Goal: Transaction & Acquisition: Subscribe to service/newsletter

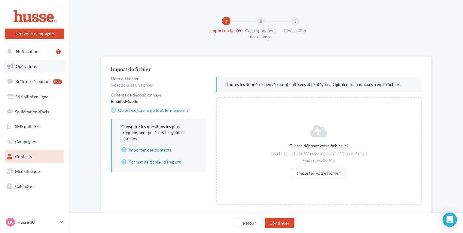
click at [28, 67] on span "Opérations" at bounding box center [26, 66] width 21 height 5
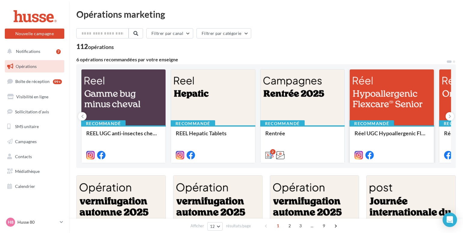
click at [376, 98] on div at bounding box center [392, 97] width 84 height 56
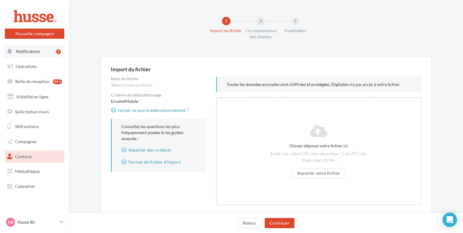
click at [31, 53] on span "Notifications" at bounding box center [28, 51] width 24 height 5
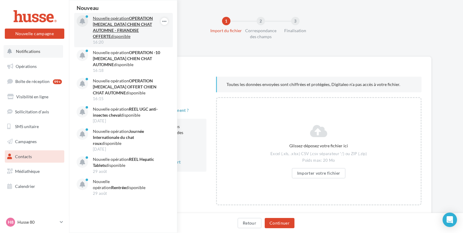
click at [114, 27] on p "Nouvelle opération OPERATION VERMIFUGE CHIEN CHAT AUTOMNE - FRIANDISE OFFERTE d…" at bounding box center [128, 27] width 70 height 24
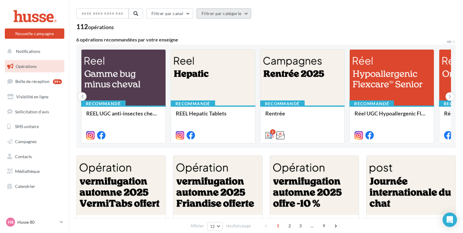
scroll to position [31, 0]
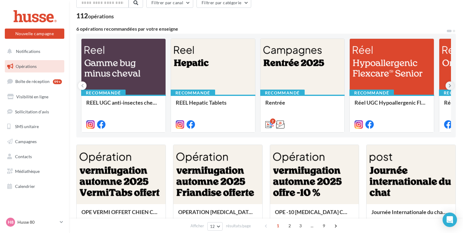
click at [449, 86] on icon at bounding box center [449, 86] width 3 height 6
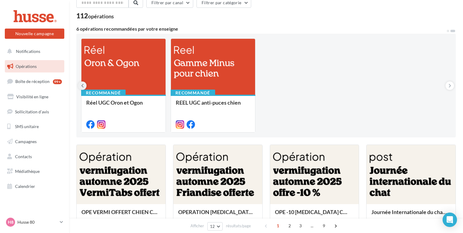
click at [82, 86] on icon at bounding box center [82, 86] width 3 height 6
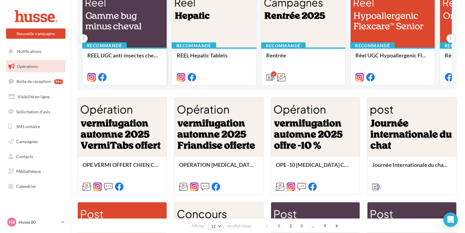
scroll to position [92, 0]
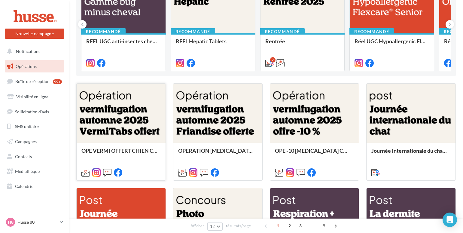
click at [111, 119] on div at bounding box center [121, 113] width 89 height 60
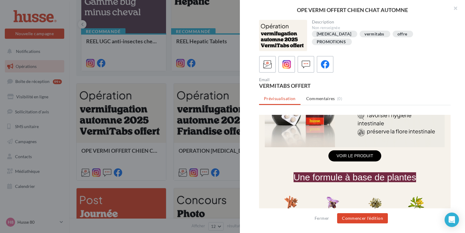
scroll to position [214, 0]
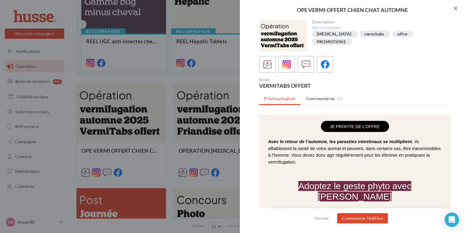
click at [455, 9] on button "button" at bounding box center [453, 9] width 24 height 18
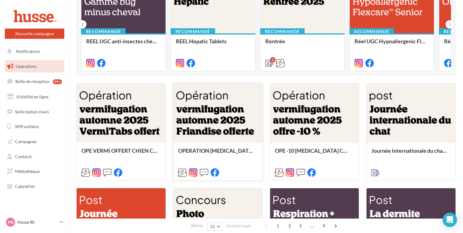
click at [218, 119] on div at bounding box center [217, 113] width 89 height 60
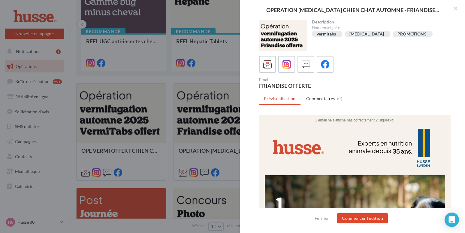
scroll to position [31, 0]
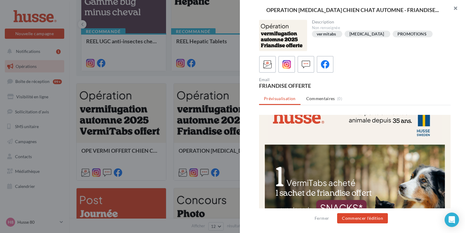
click at [455, 10] on button "button" at bounding box center [453, 9] width 24 height 18
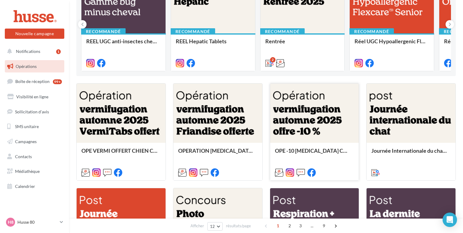
click at [306, 116] on div at bounding box center [314, 113] width 89 height 60
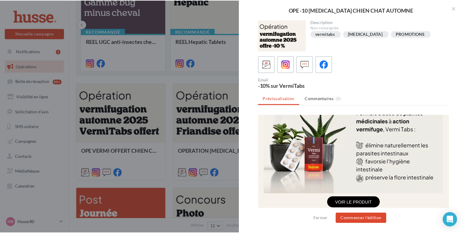
scroll to position [337, 0]
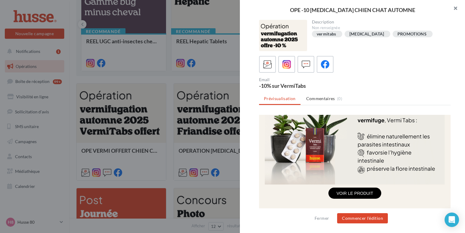
click at [453, 8] on button "button" at bounding box center [453, 9] width 24 height 18
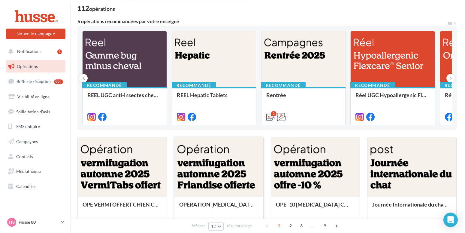
scroll to position [31, 0]
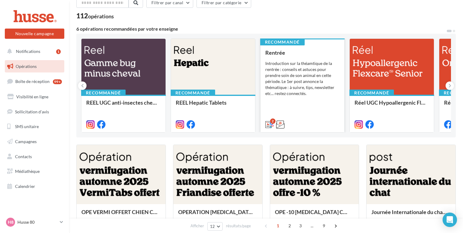
click at [297, 57] on div "Rentrée Introduction sur la théamtique de la rentrée : conseils et astuces pour…" at bounding box center [302, 88] width 74 height 77
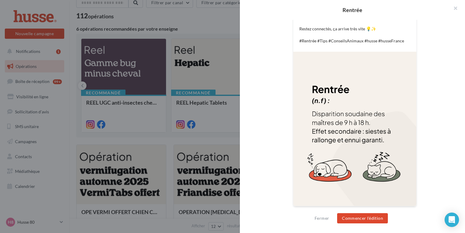
scroll to position [0, 0]
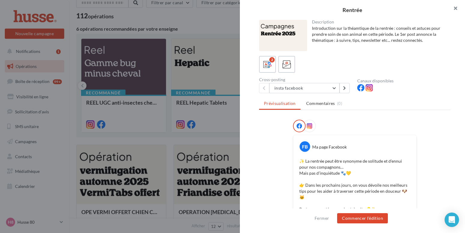
click at [455, 9] on button "button" at bounding box center [453, 9] width 24 height 18
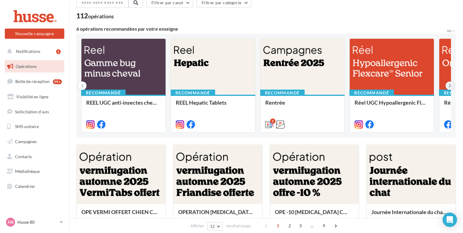
click at [449, 86] on icon at bounding box center [449, 86] width 3 height 6
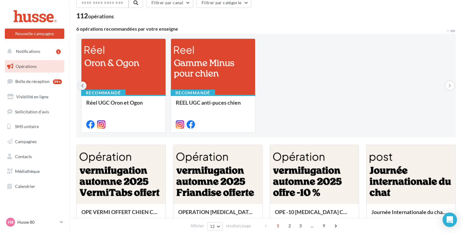
click at [83, 86] on icon at bounding box center [82, 86] width 3 height 6
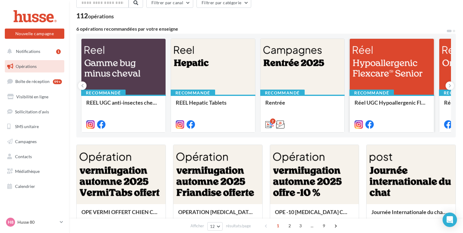
click at [377, 69] on div at bounding box center [392, 67] width 84 height 56
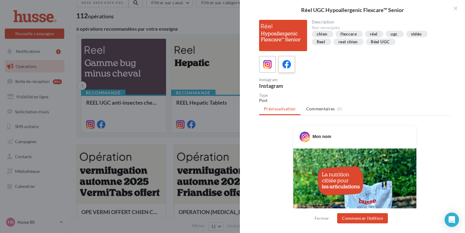
click at [288, 65] on icon at bounding box center [287, 64] width 9 height 9
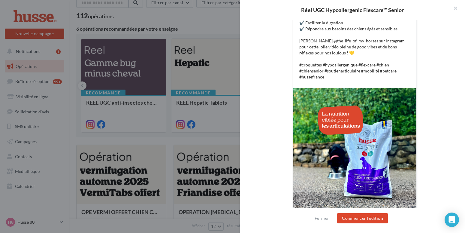
scroll to position [164, 0]
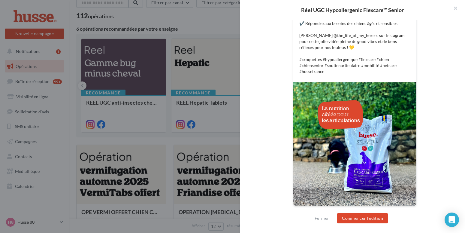
click at [361, 140] on div at bounding box center [354, 143] width 123 height 123
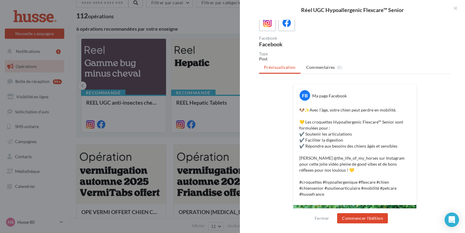
scroll to position [0, 0]
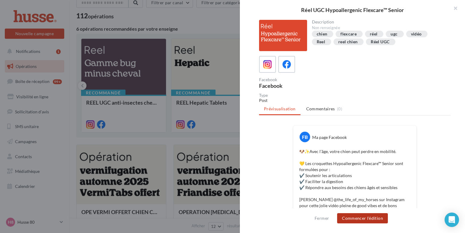
click at [355, 217] on button "Commencer l'édition" at bounding box center [362, 218] width 51 height 10
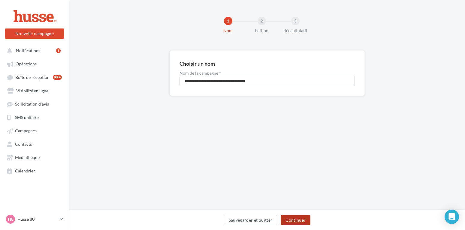
click at [288, 219] on button "Continuer" at bounding box center [296, 220] width 30 height 10
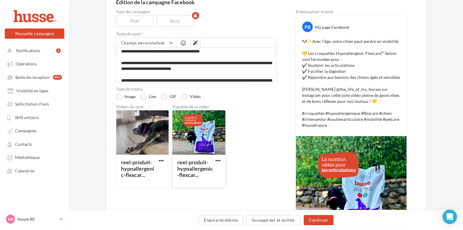
scroll to position [61, 0]
click at [144, 126] on div at bounding box center [142, 132] width 52 height 45
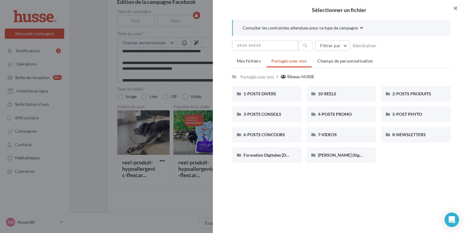
click at [456, 8] on button "button" at bounding box center [453, 9] width 24 height 18
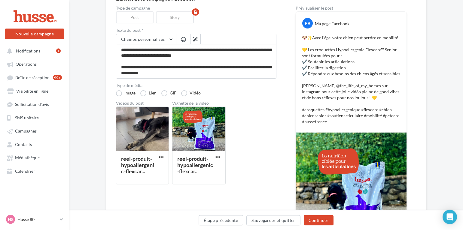
scroll to position [136, 0]
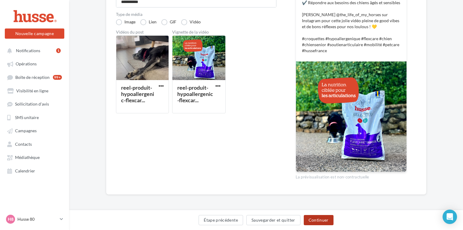
click at [314, 218] on button "Continuer" at bounding box center [319, 220] width 30 height 10
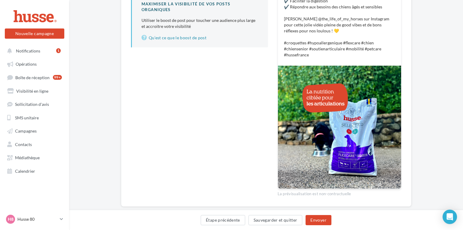
scroll to position [148, 0]
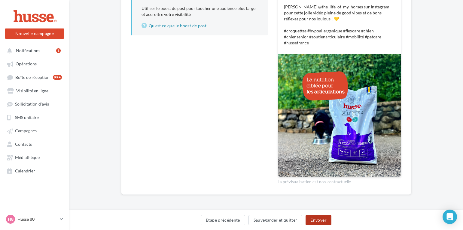
click at [316, 220] on button "Envoyer" at bounding box center [318, 220] width 26 height 10
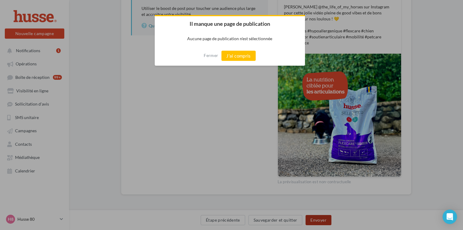
scroll to position [145, 0]
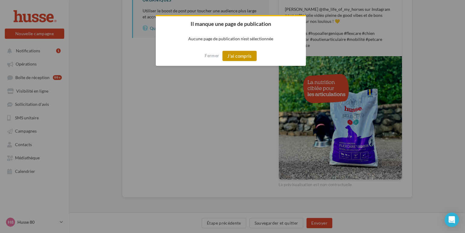
click at [228, 54] on button "J'ai compris" at bounding box center [240, 56] width 34 height 10
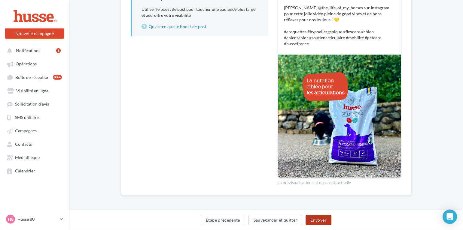
scroll to position [148, 0]
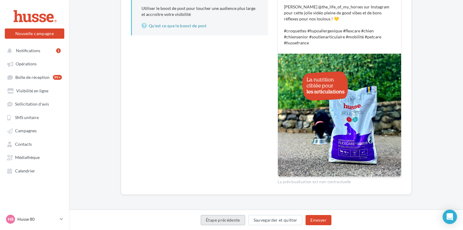
click at [225, 220] on button "Étape précédente" at bounding box center [223, 220] width 44 height 10
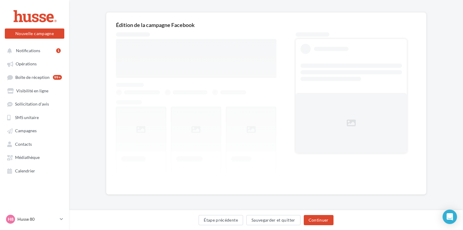
scroll to position [38, 0]
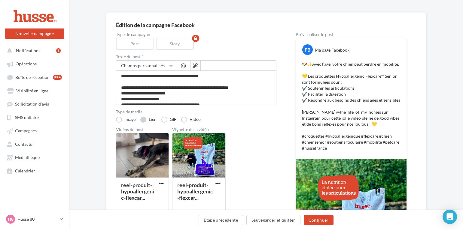
click at [142, 121] on label "Lien" at bounding box center [148, 120] width 16 height 6
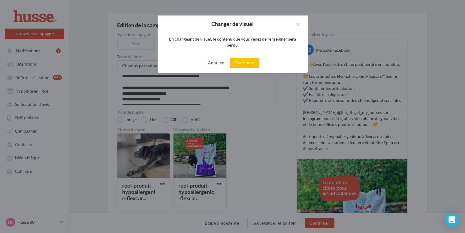
click at [214, 62] on button "Annuler" at bounding box center [216, 62] width 21 height 7
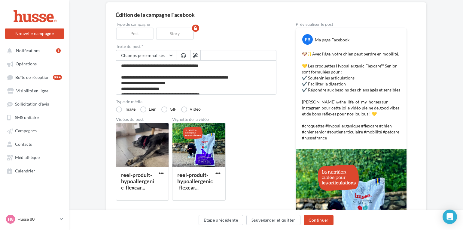
scroll to position [61, 0]
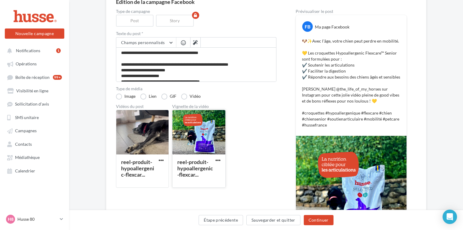
click at [190, 143] on div at bounding box center [198, 132] width 53 height 45
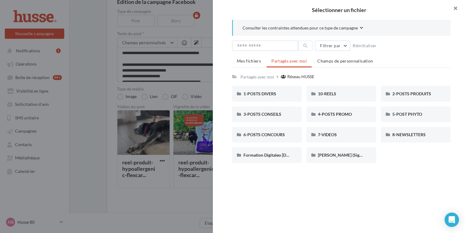
click at [455, 8] on button "button" at bounding box center [453, 9] width 24 height 18
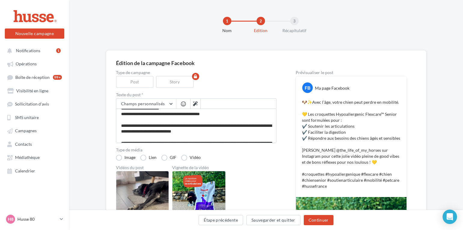
scroll to position [40, 0]
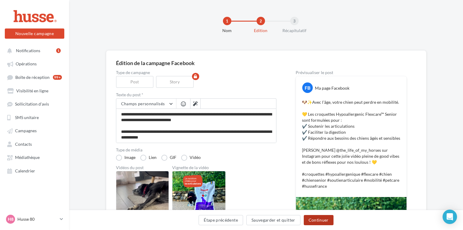
click at [319, 221] on button "Continuer" at bounding box center [319, 220] width 30 height 10
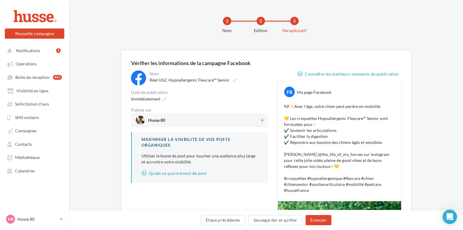
click at [184, 119] on span "Husse 80" at bounding box center [198, 120] width 124 height 9
click at [184, 119] on span "Husse 80" at bounding box center [197, 120] width 123 height 9
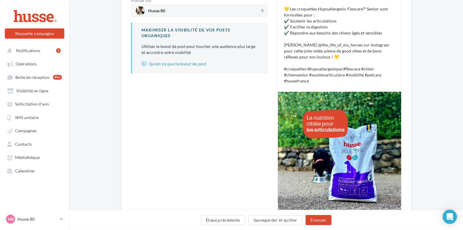
scroll to position [148, 0]
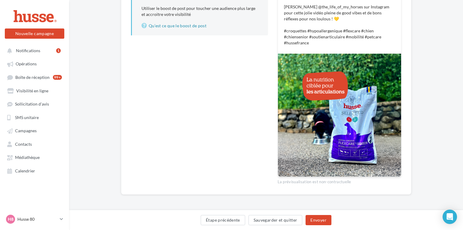
click at [307, 138] on div at bounding box center [339, 115] width 123 height 123
click at [317, 220] on button "Envoyer" at bounding box center [318, 220] width 26 height 10
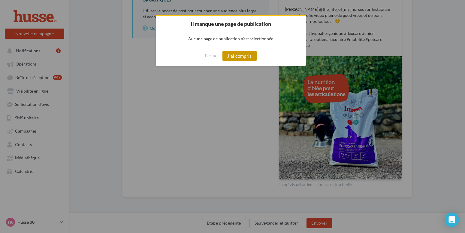
click at [234, 56] on button "J'ai compris" at bounding box center [240, 56] width 34 height 10
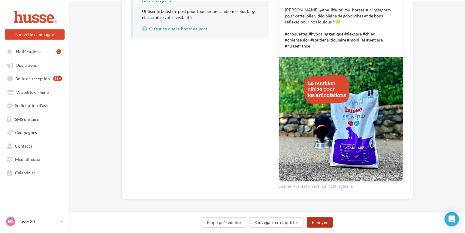
scroll to position [53, 0]
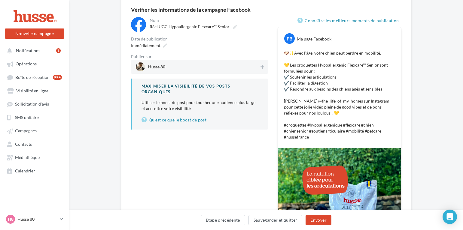
click at [145, 67] on div at bounding box center [141, 66] width 11 height 9
click at [157, 67] on span "Husse 80" at bounding box center [156, 68] width 17 height 7
click at [265, 66] on button at bounding box center [262, 66] width 6 height 7
click at [314, 222] on button "Envoyer" at bounding box center [318, 220] width 26 height 10
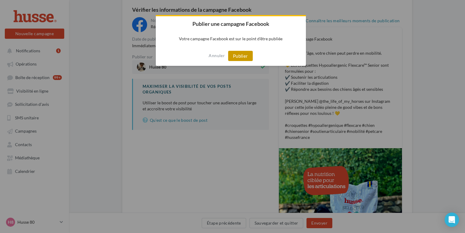
click at [242, 56] on button "Publier" at bounding box center [240, 56] width 25 height 10
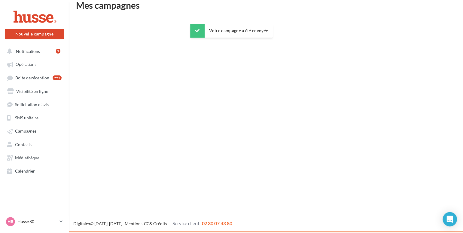
scroll to position [10, 0]
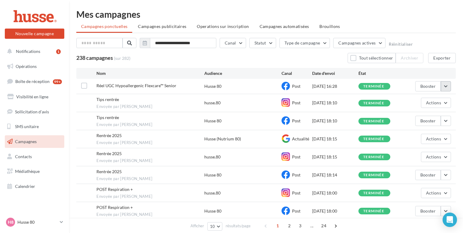
click at [447, 85] on button "button" at bounding box center [446, 86] width 10 height 10
click at [431, 87] on button "Booster" at bounding box center [428, 86] width 26 height 10
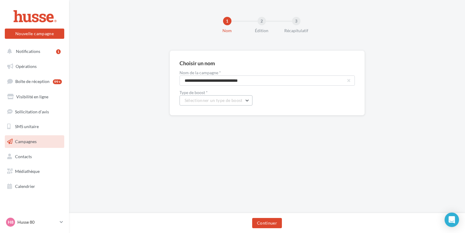
click at [244, 101] on button "Sélectionner un type de boost" at bounding box center [216, 100] width 73 height 10
click at [229, 115] on span "Boost de Post Facebook | 10 jours" at bounding box center [220, 115] width 63 height 5
click at [265, 223] on button "Continuer" at bounding box center [267, 223] width 30 height 10
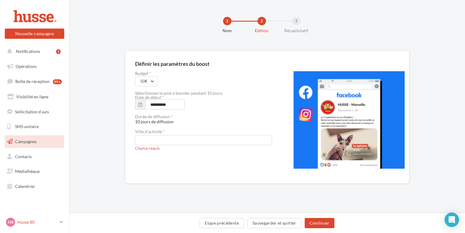
click at [62, 224] on icon at bounding box center [61, 221] width 3 height 5
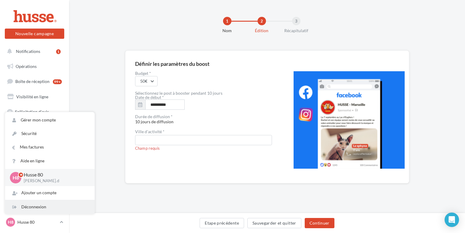
click at [43, 205] on div "Déconnexion" at bounding box center [49, 207] width 89 height 14
